Goal: Task Accomplishment & Management: Complete application form

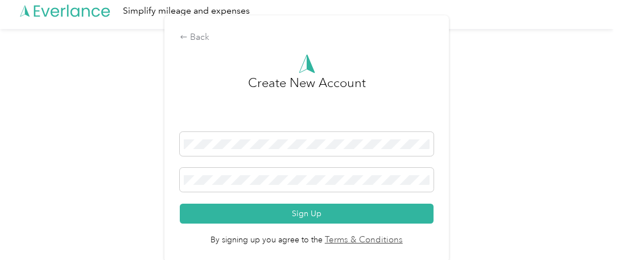
scroll to position [9, 0]
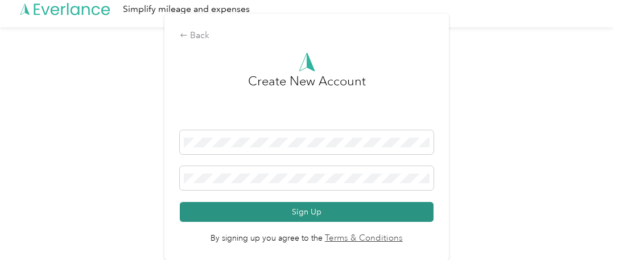
click at [224, 209] on button "Sign Up" at bounding box center [306, 212] width 253 height 20
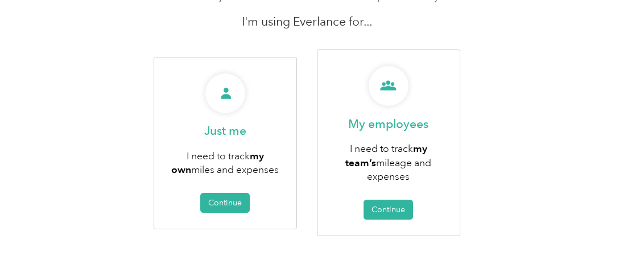
scroll to position [114, 0]
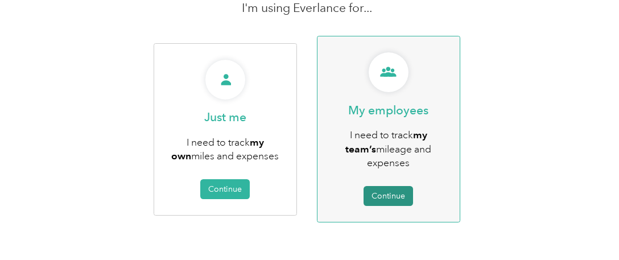
click at [399, 194] on button "Continue" at bounding box center [388, 196] width 49 height 20
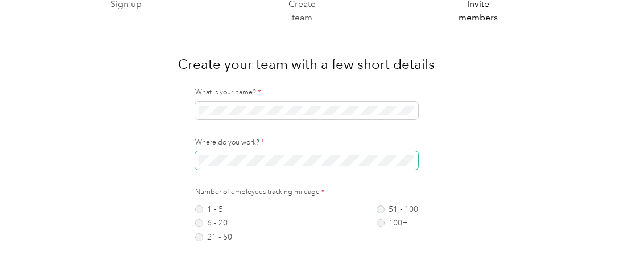
scroll to position [57, 0]
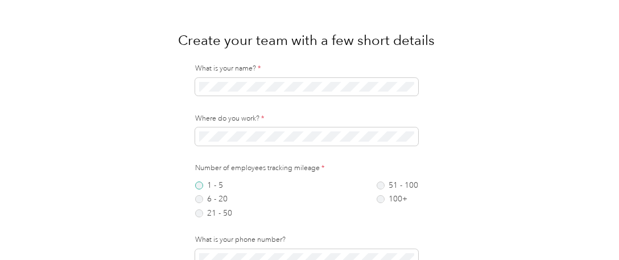
click at [201, 185] on label "1 - 5" at bounding box center [213, 185] width 37 height 8
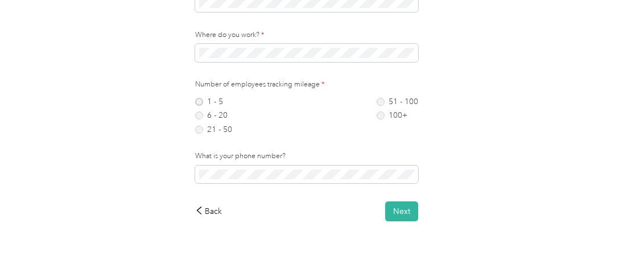
scroll to position [157, 0]
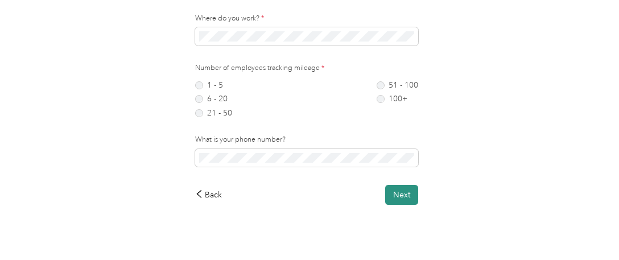
click at [410, 196] on button "Next" at bounding box center [401, 195] width 33 height 20
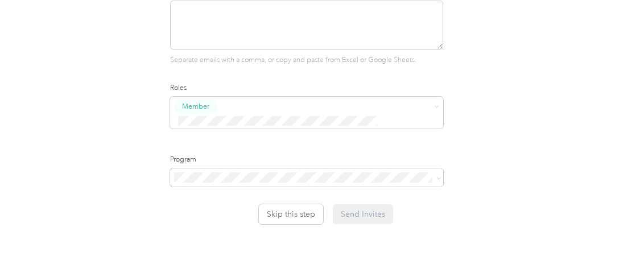
scroll to position [176, 0]
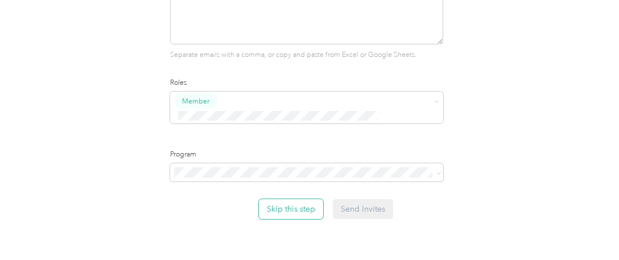
click at [290, 199] on button "Skip this step" at bounding box center [291, 209] width 64 height 20
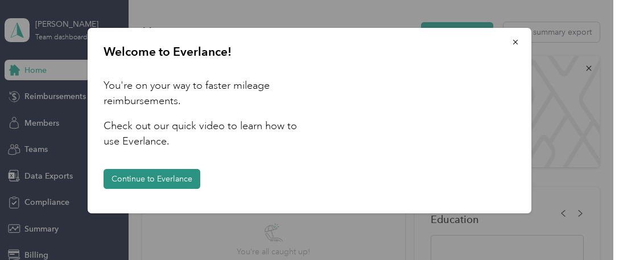
click at [167, 178] on button "Continue to Everlance" at bounding box center [152, 179] width 97 height 20
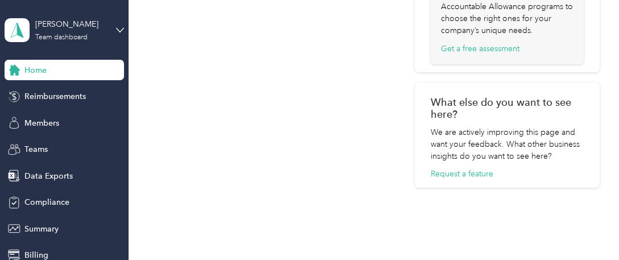
scroll to position [765, 0]
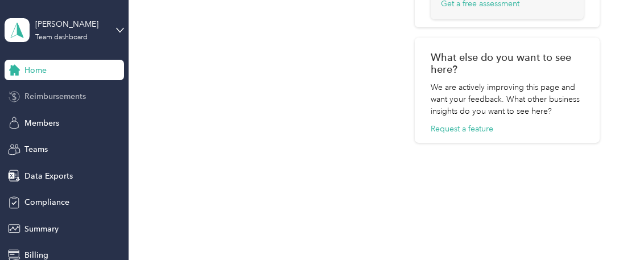
click at [52, 94] on span "Reimbursements" at bounding box center [54, 96] width 61 height 12
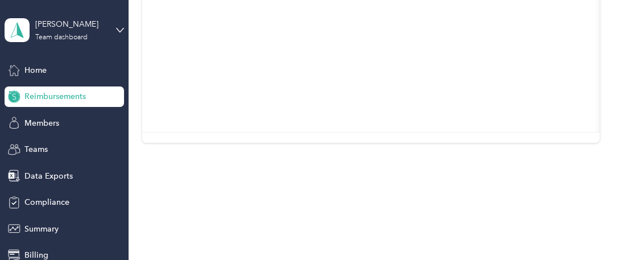
scroll to position [141, 0]
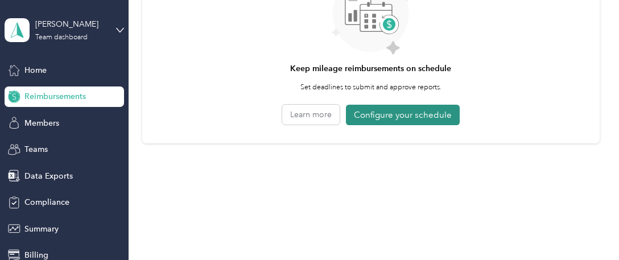
click at [371, 115] on button "Configure your schedule" at bounding box center [403, 115] width 114 height 21
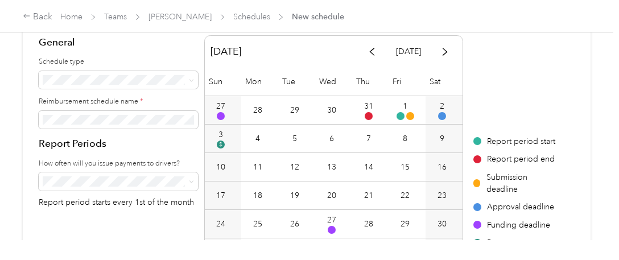
scroll to position [171, 0]
